Goal: Check status: Check status

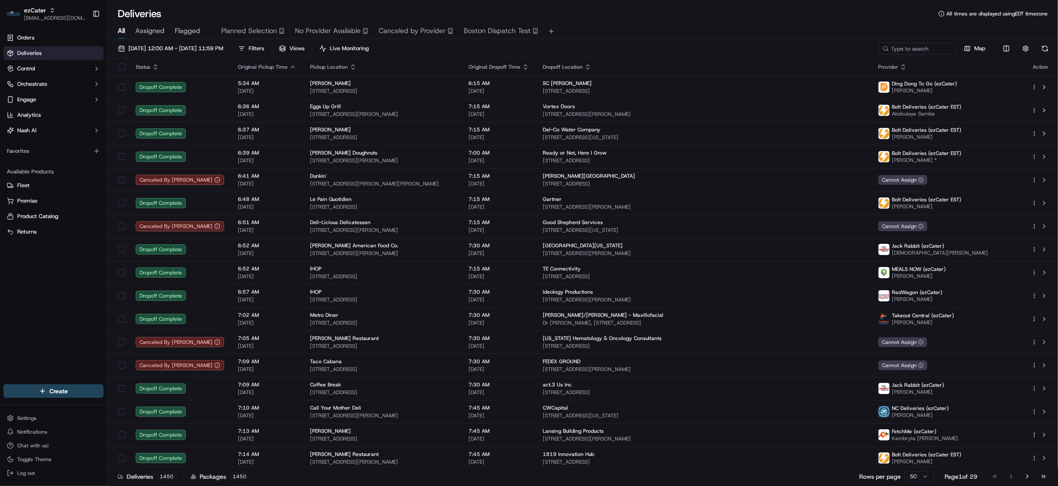
click at [46, 11] on div "ezCater" at bounding box center [54, 10] width 61 height 9
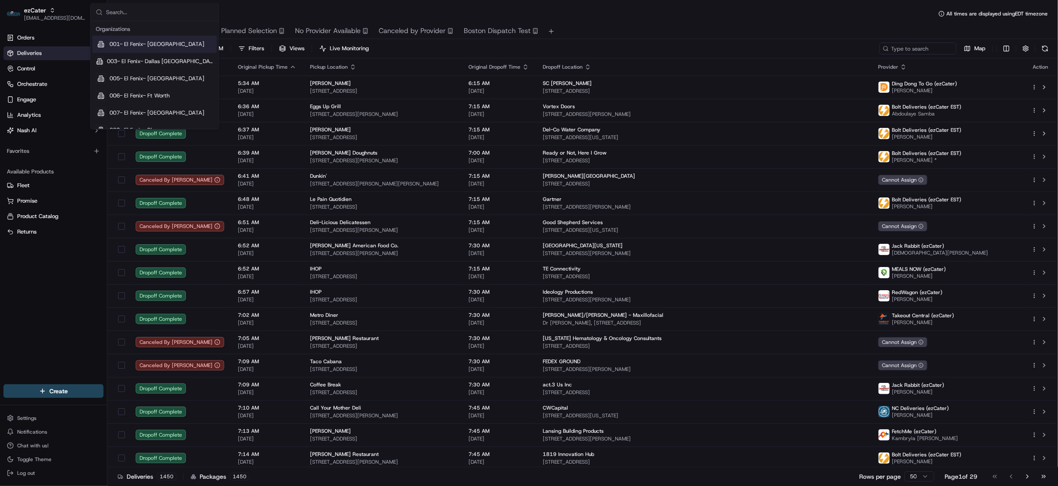
click at [161, 16] on input "text" at bounding box center [159, 12] width 107 height 17
type input "CAVA"
click at [125, 50] on div "Cava" at bounding box center [154, 44] width 125 height 17
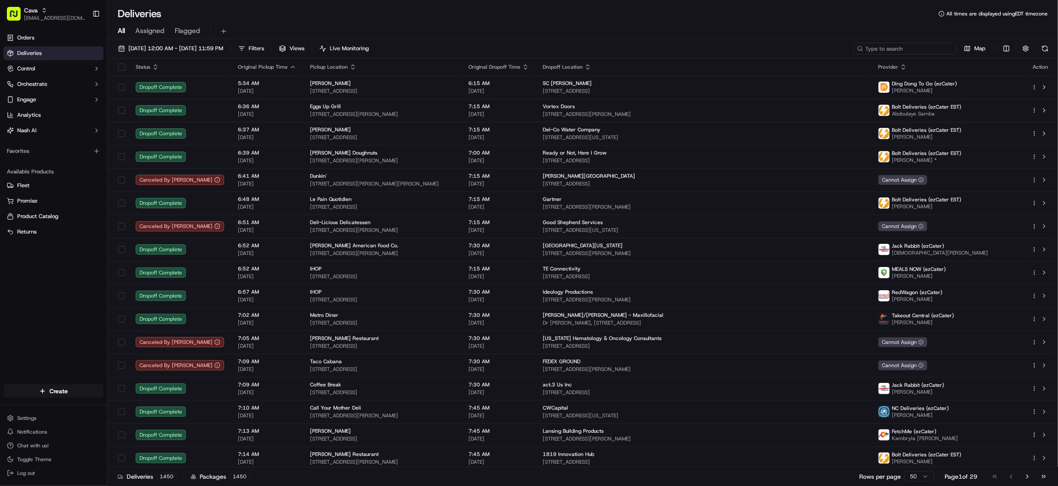
click at [895, 48] on input at bounding box center [905, 49] width 103 height 12
paste input "8653875"
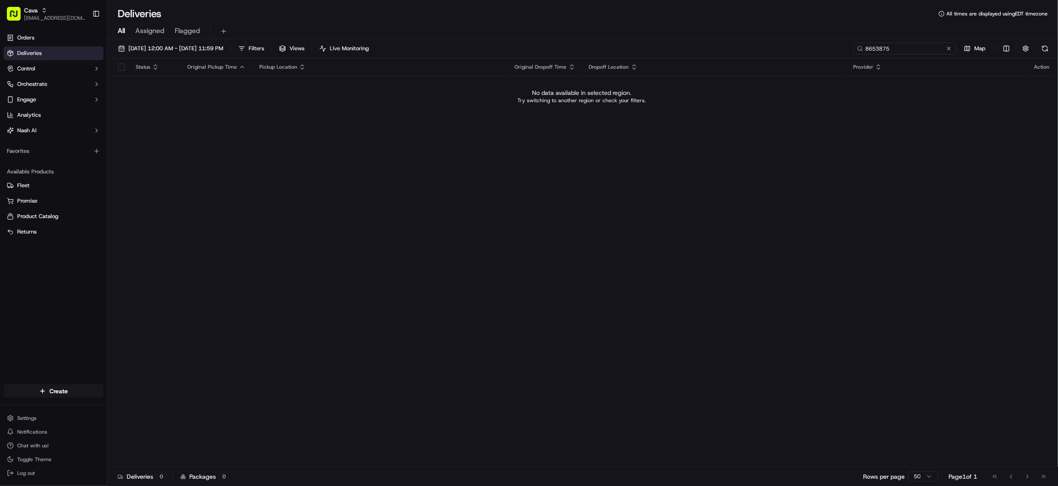
type input "8653875"
drag, startPoint x: 764, startPoint y: 453, endPoint x: 656, endPoint y: 426, distance: 110.9
click at [764, 453] on div "Status Original Pickup Time Pickup Location Original Dropoff Time Dropoff Locat…" at bounding box center [581, 262] width 949 height 409
click at [33, 17] on span "[EMAIL_ADDRESS][DOMAIN_NAME]" at bounding box center [54, 18] width 61 height 7
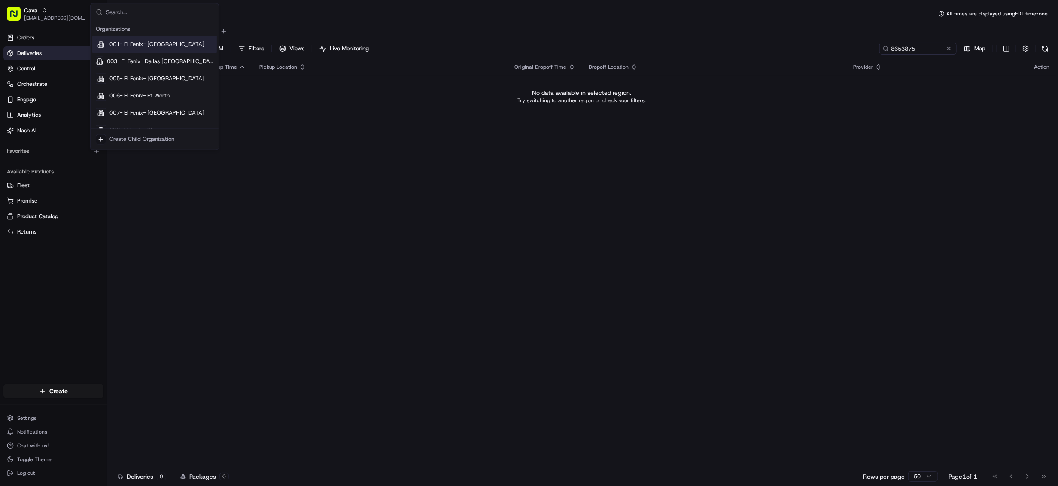
click at [151, 14] on input "text" at bounding box center [159, 12] width 107 height 17
type input "CAVA -"
click at [509, 461] on div "Status Original Pickup Time Pickup Location Original Dropoff Time Dropoff Locat…" at bounding box center [581, 262] width 949 height 409
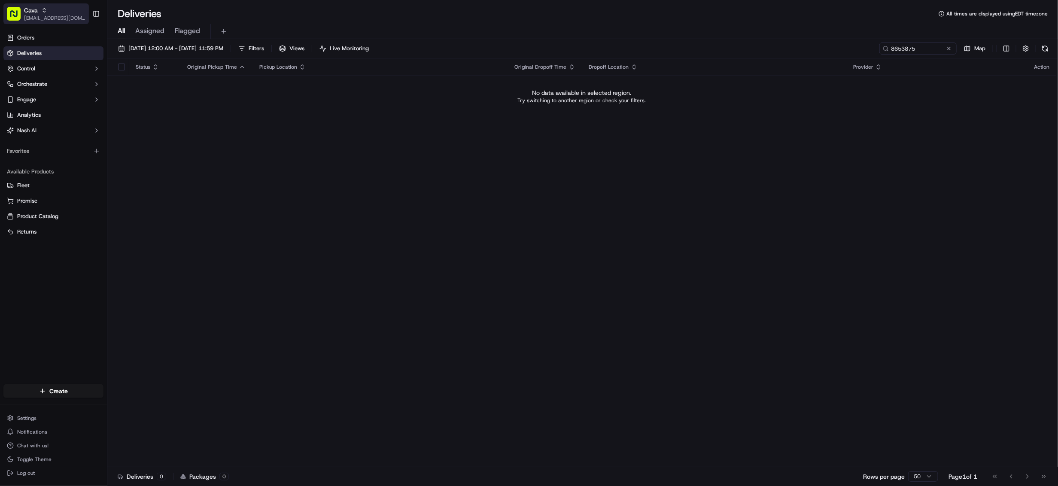
click at [40, 15] on span "[EMAIL_ADDRESS][DOMAIN_NAME]" at bounding box center [54, 18] width 61 height 7
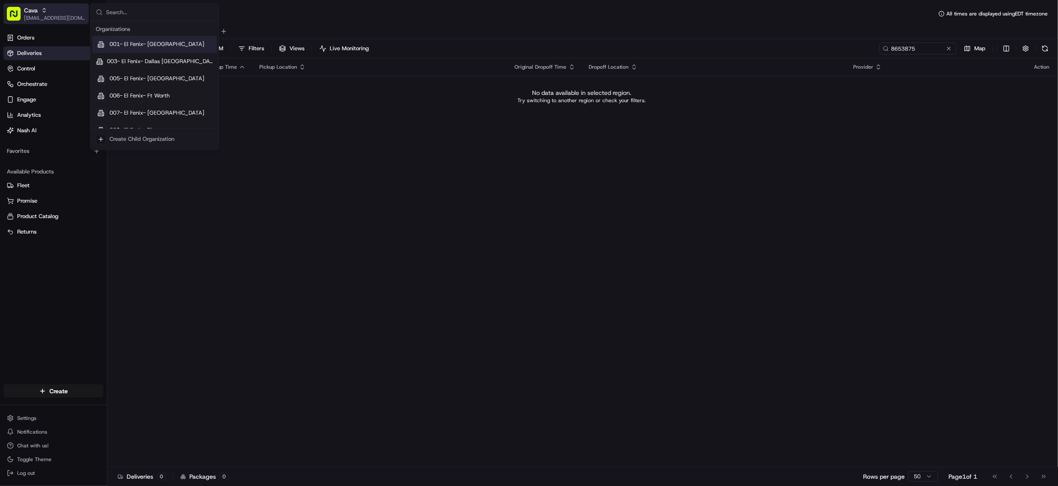
click at [155, 12] on input "text" at bounding box center [159, 12] width 107 height 17
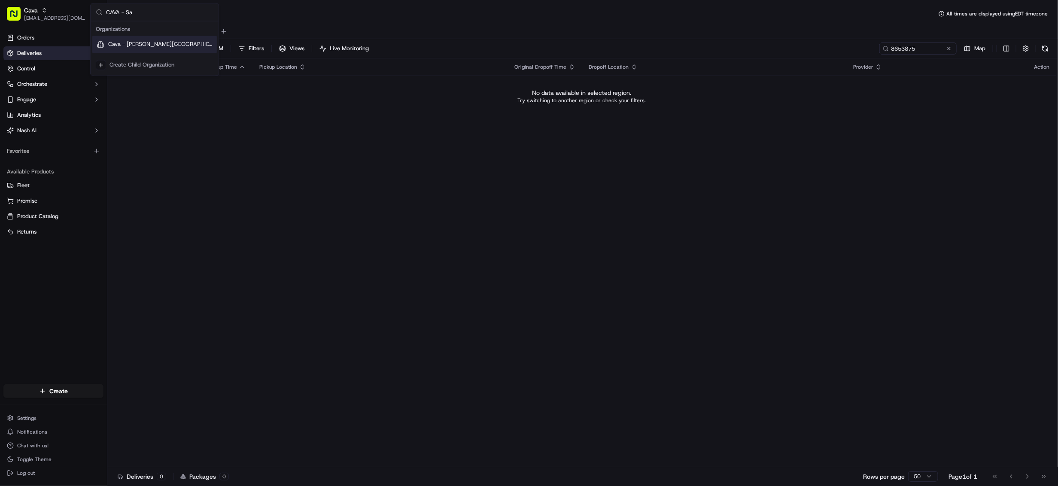
type input "CAVA - Sa"
click at [154, 48] on span "Cava - [PERSON_NAME][GEOGRAPHIC_DATA]" at bounding box center [160, 45] width 105 height 8
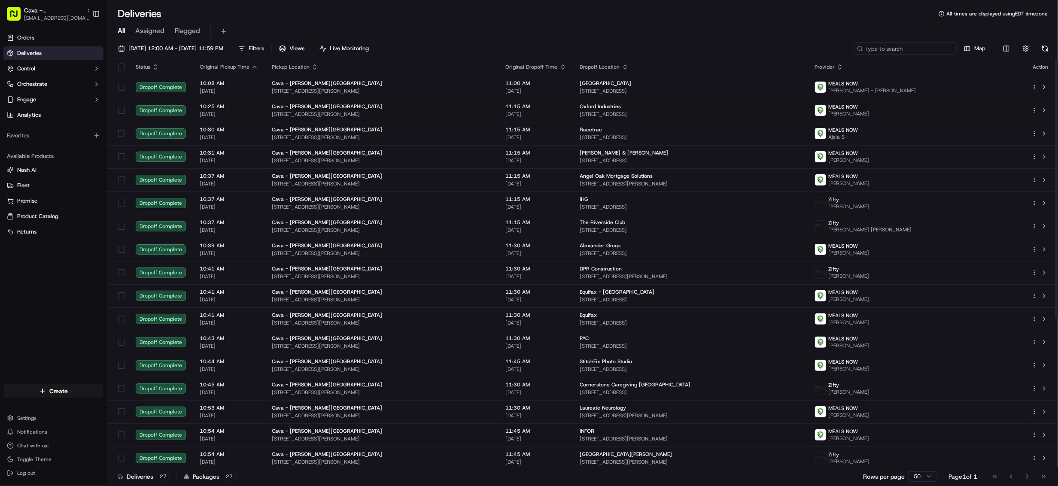
click at [916, 52] on input at bounding box center [905, 49] width 103 height 12
paste input "8653875"
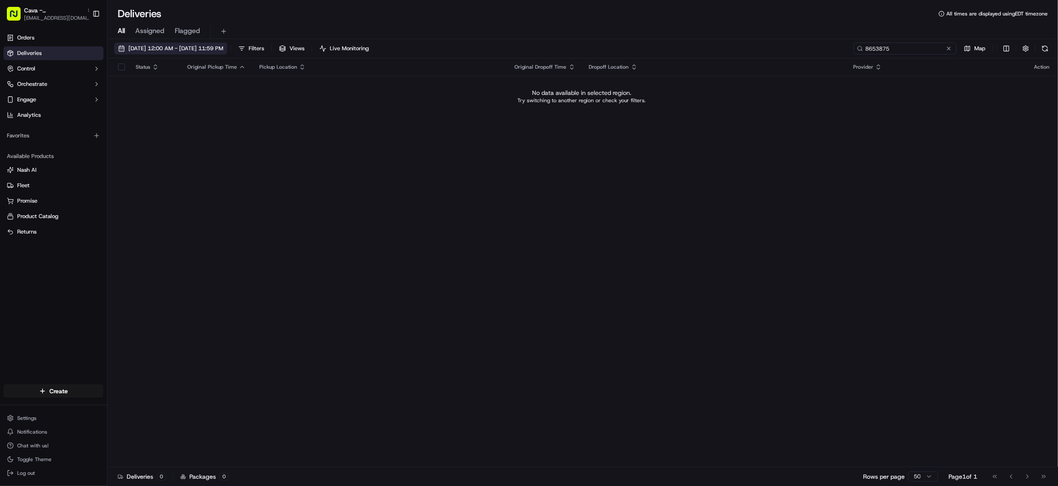
type input "8653875"
click at [174, 48] on span "09/18/2025 12:00 AM - 09/18/2025 11:59 PM" at bounding box center [175, 49] width 95 height 8
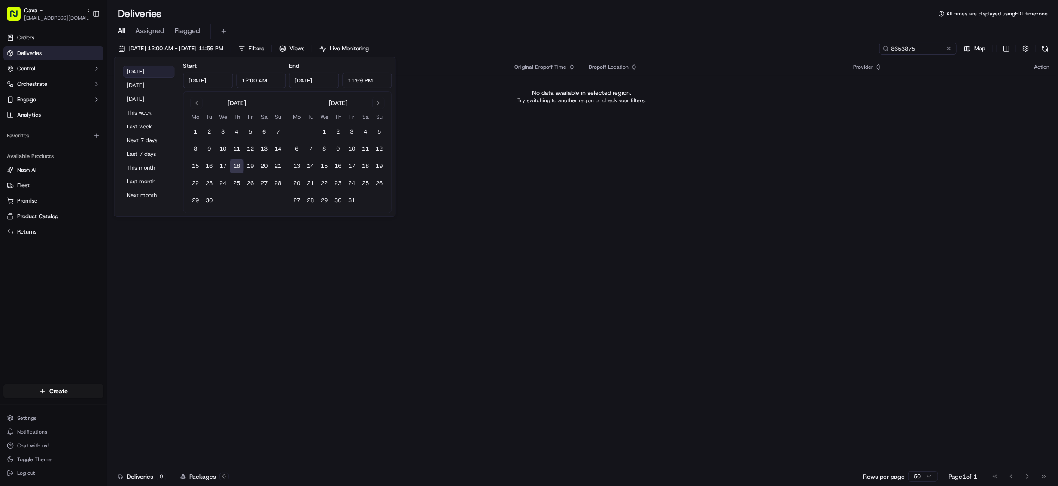
click at [153, 71] on button "Today" at bounding box center [149, 72] width 52 height 12
click at [138, 23] on div "All Assigned Flagged" at bounding box center [582, 30] width 951 height 18
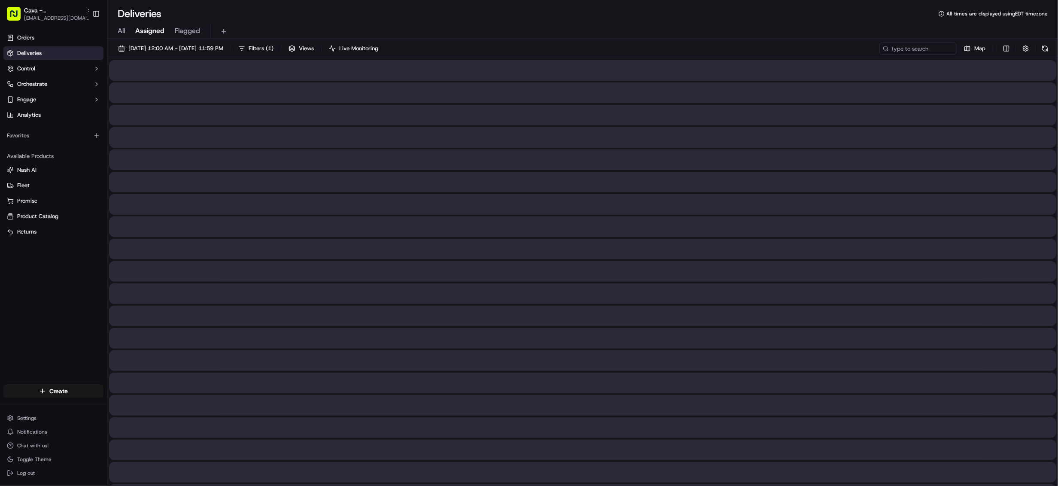
click at [146, 30] on span "Assigned" at bounding box center [149, 31] width 29 height 10
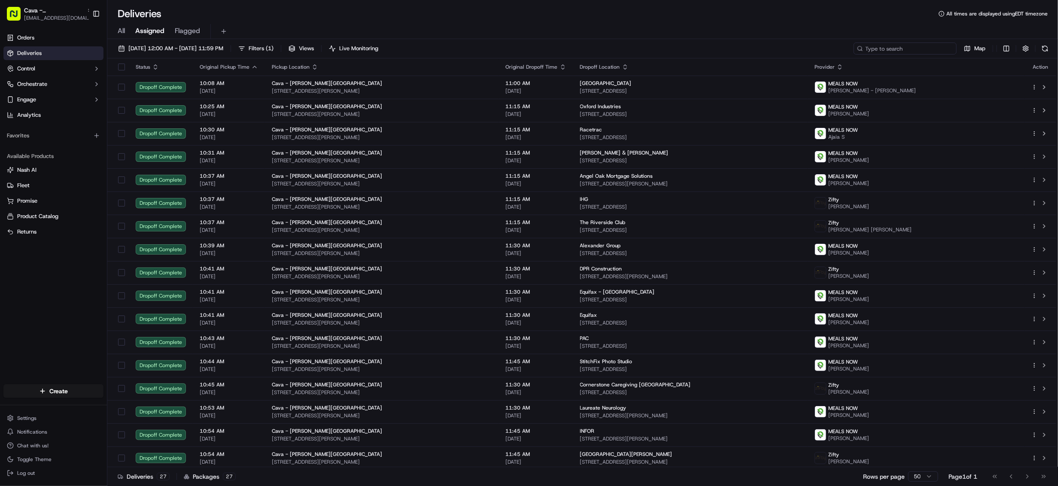
click at [911, 46] on input at bounding box center [905, 49] width 103 height 12
paste input "8653875"
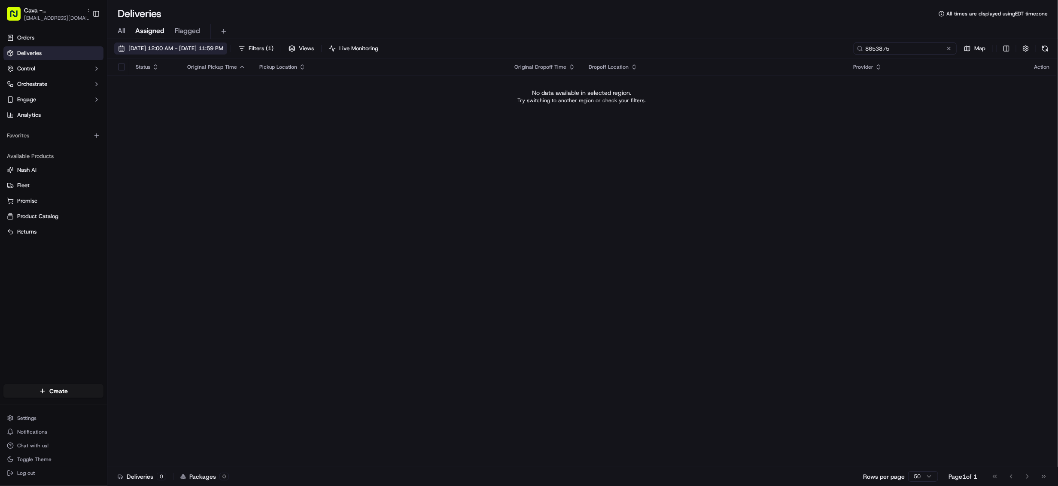
type input "8653875"
click at [178, 49] on span "09/18/2025 12:00 AM - 09/18/2025 11:59 PM" at bounding box center [175, 49] width 95 height 8
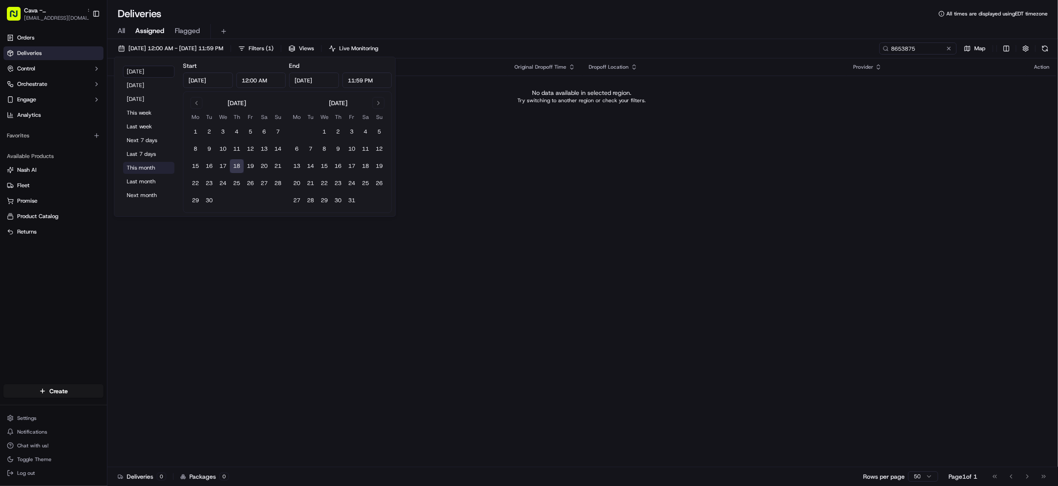
click at [141, 170] on button "This month" at bounding box center [149, 168] width 52 height 12
type input "Sep 1, 2025"
type input "Sep 30, 2025"
click at [692, 250] on div "Status Original Pickup Time Pickup Location Original Dropoff Time Dropoff Locat…" at bounding box center [581, 262] width 949 height 409
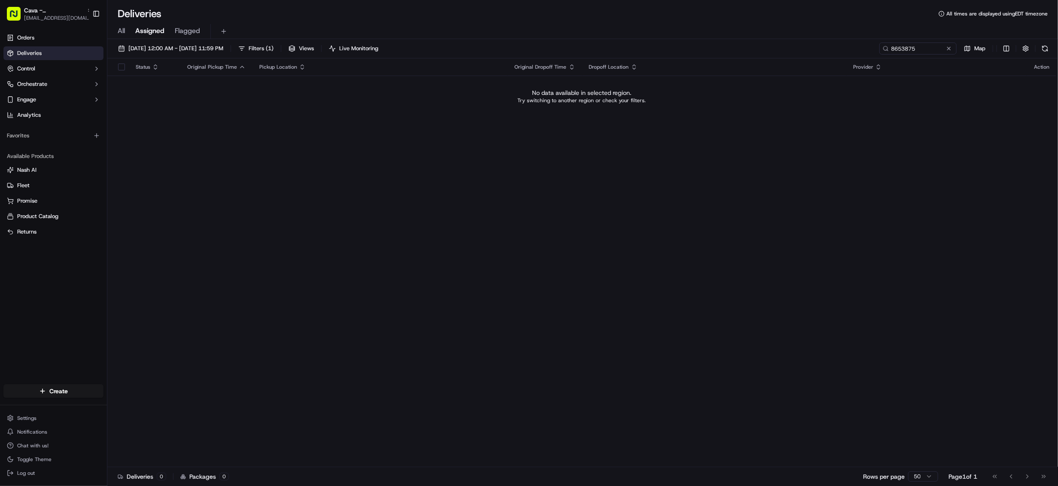
click at [448, 453] on div "Status Original Pickup Time Pickup Location Original Dropoff Time Dropoff Locat…" at bounding box center [581, 262] width 949 height 409
click at [904, 55] on div "09/01/2025 12:00 AM - 09/30/2025 11:59 PM Filters ( 1 ) Views Live Monitoring 8…" at bounding box center [582, 51] width 951 height 16
click at [899, 50] on input "8653875" at bounding box center [905, 49] width 103 height 12
paste input "8653875"
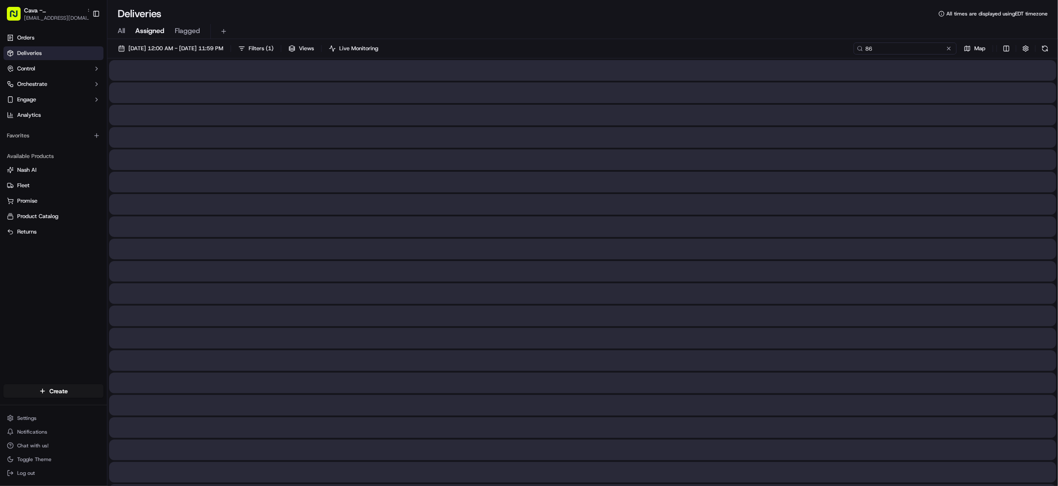
type input "8"
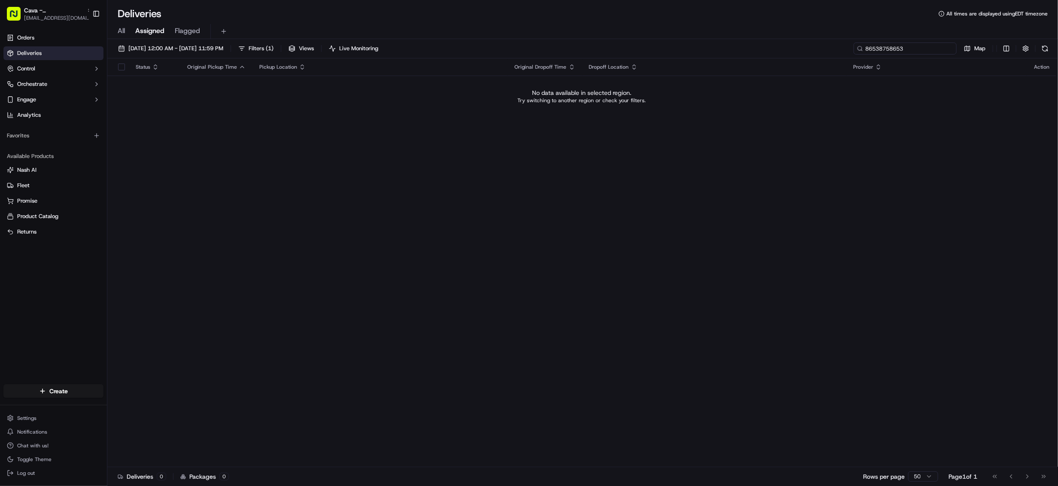
type input "8653875865"
click at [951, 48] on button at bounding box center [949, 48] width 9 height 9
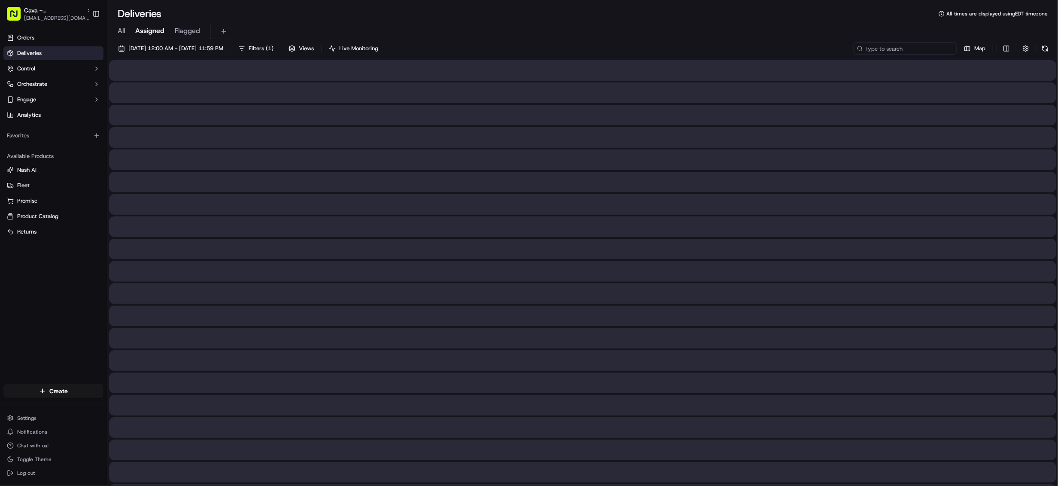
click at [922, 48] on input at bounding box center [905, 49] width 103 height 12
paste input "8653875"
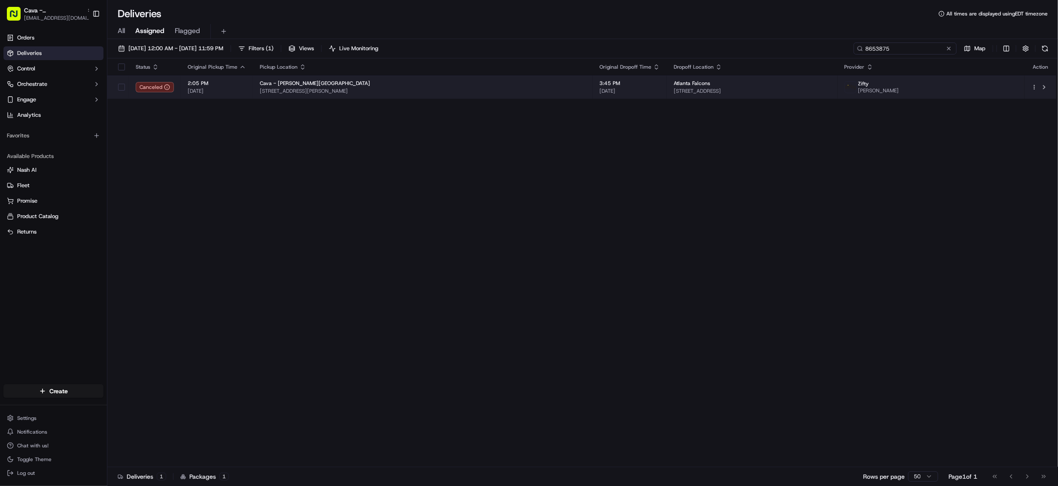
type input "8653875"
click at [674, 89] on span "[STREET_ADDRESS]" at bounding box center [752, 91] width 157 height 7
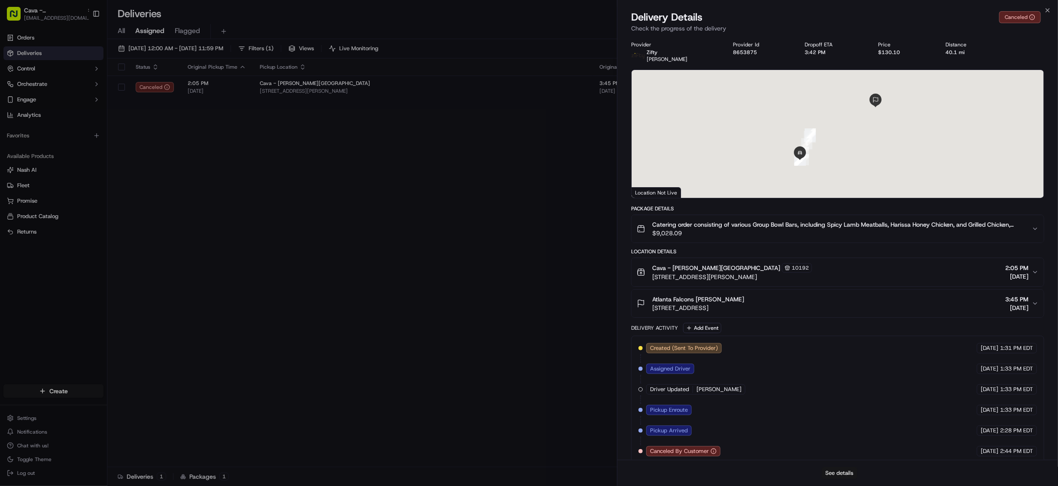
click at [842, 469] on button "See details" at bounding box center [840, 473] width 36 height 12
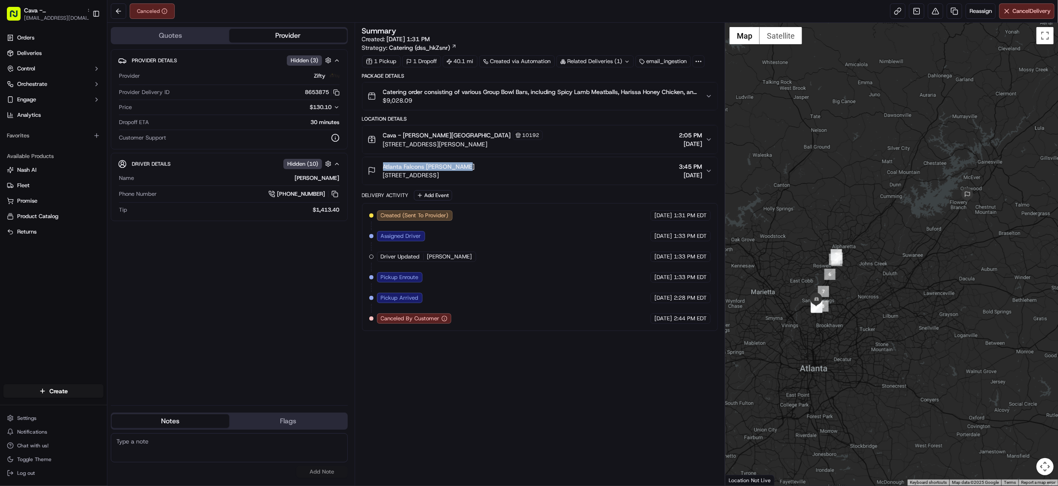
drag, startPoint x: 381, startPoint y: 167, endPoint x: 464, endPoint y: 167, distance: 82.9
click at [464, 167] on div "Atlanta Falcons [PERSON_NAME] [STREET_ADDRESS]" at bounding box center [421, 170] width 107 height 17
copy span "Atlanta Falcons [PERSON_NAME]"
click at [549, 484] on div "Summary Created: [DATE] 1:31 PM Strategy: Catering (dss_hkZsnr) 1 Pickup 1 Drop…" at bounding box center [540, 254] width 371 height 463
click at [636, 469] on div "Summary Created: [DATE] 1:31 PM Strategy: Catering (dss_hkZsnr) 1 Pickup 1 Drop…" at bounding box center [540, 254] width 356 height 454
